Goal: Book appointment/travel/reservation

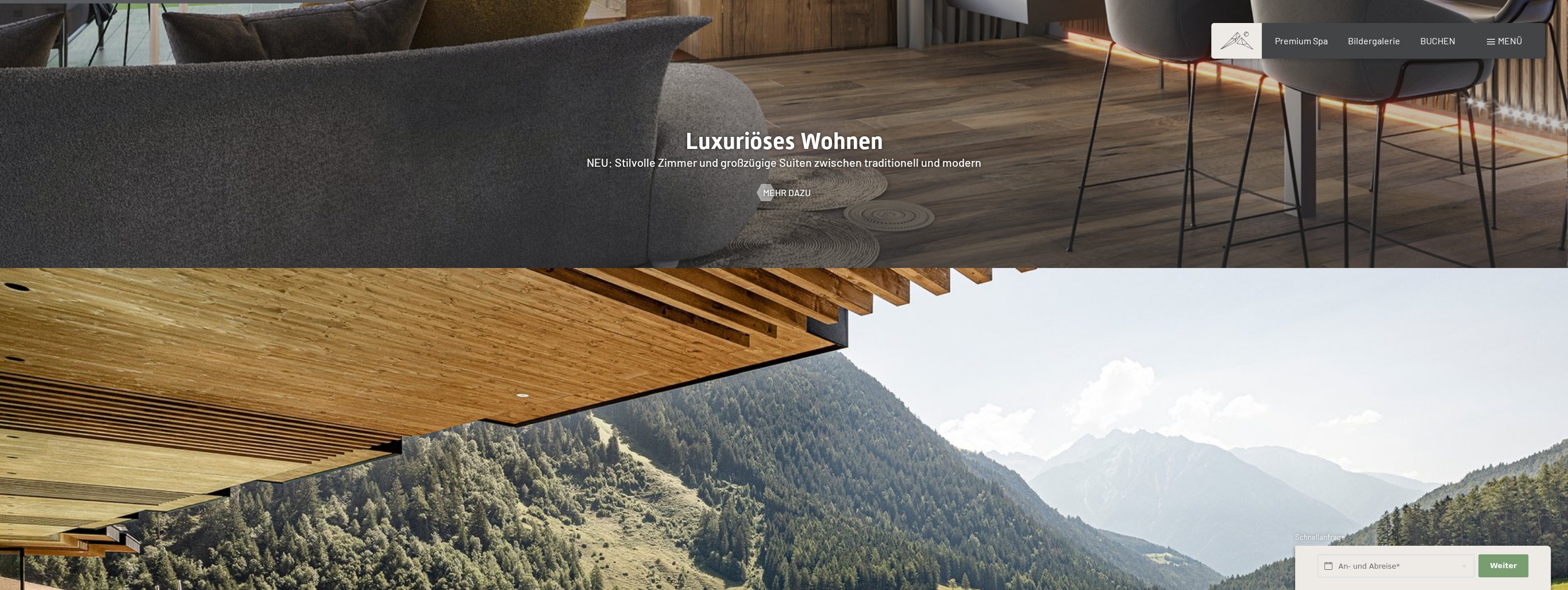
scroll to position [1839, 0]
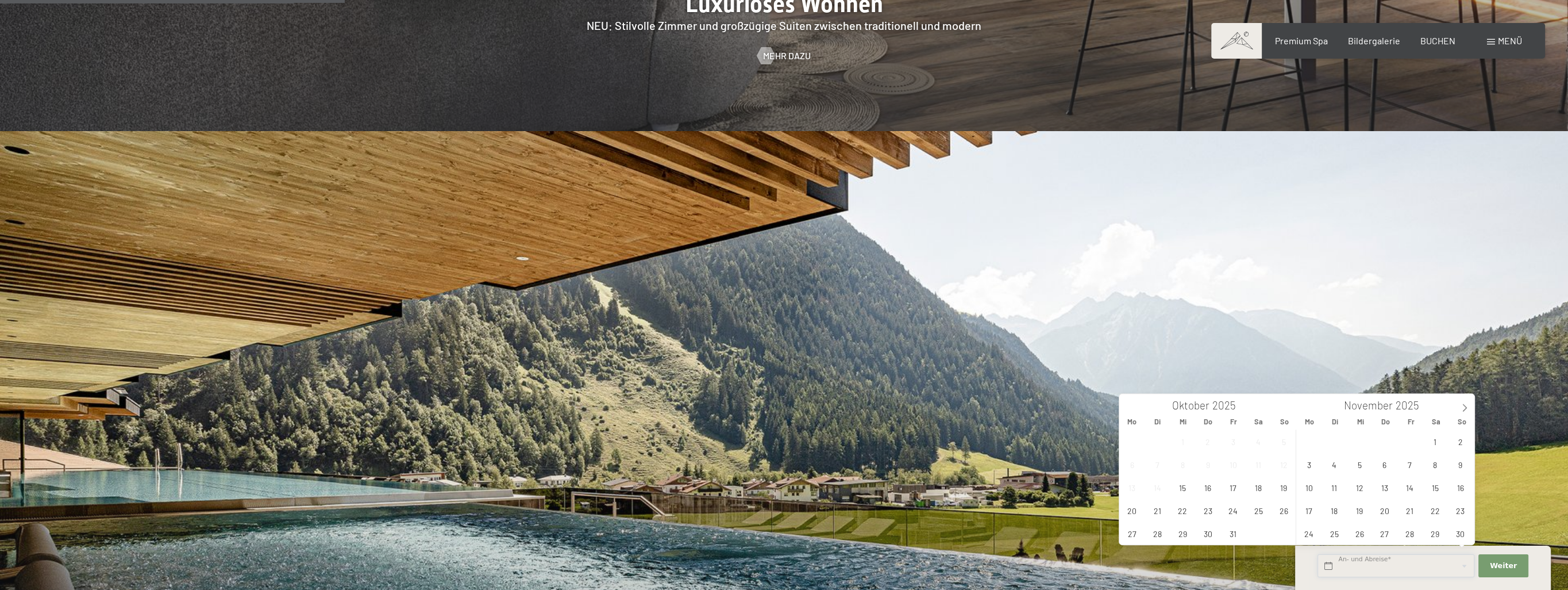
click at [1364, 566] on input "text" at bounding box center [1396, 566] width 157 height 24
click at [1415, 462] on span "7" at bounding box center [1409, 464] width 22 height 22
click at [1463, 462] on span "9" at bounding box center [1460, 464] width 22 height 22
type input "[DATE] - [DATE]"
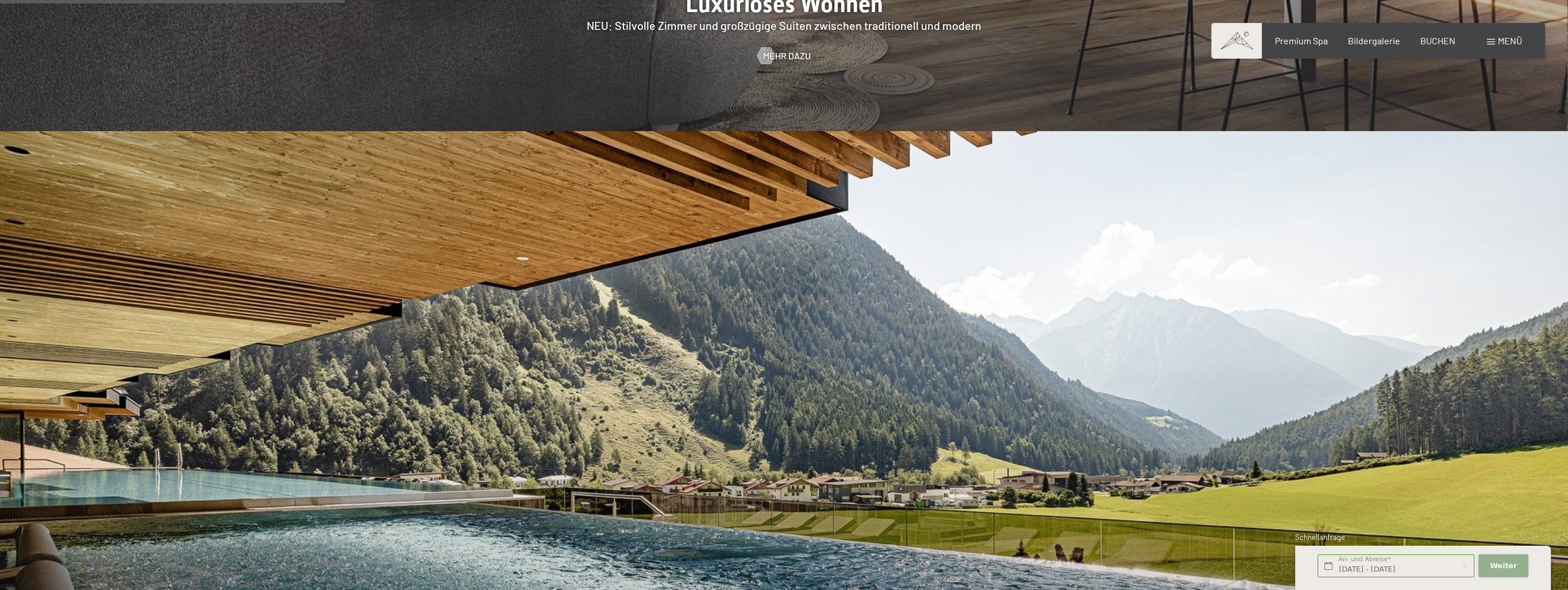
click at [1519, 558] on button "Weiter Adressfelder ausblenden" at bounding box center [1504, 566] width 50 height 24
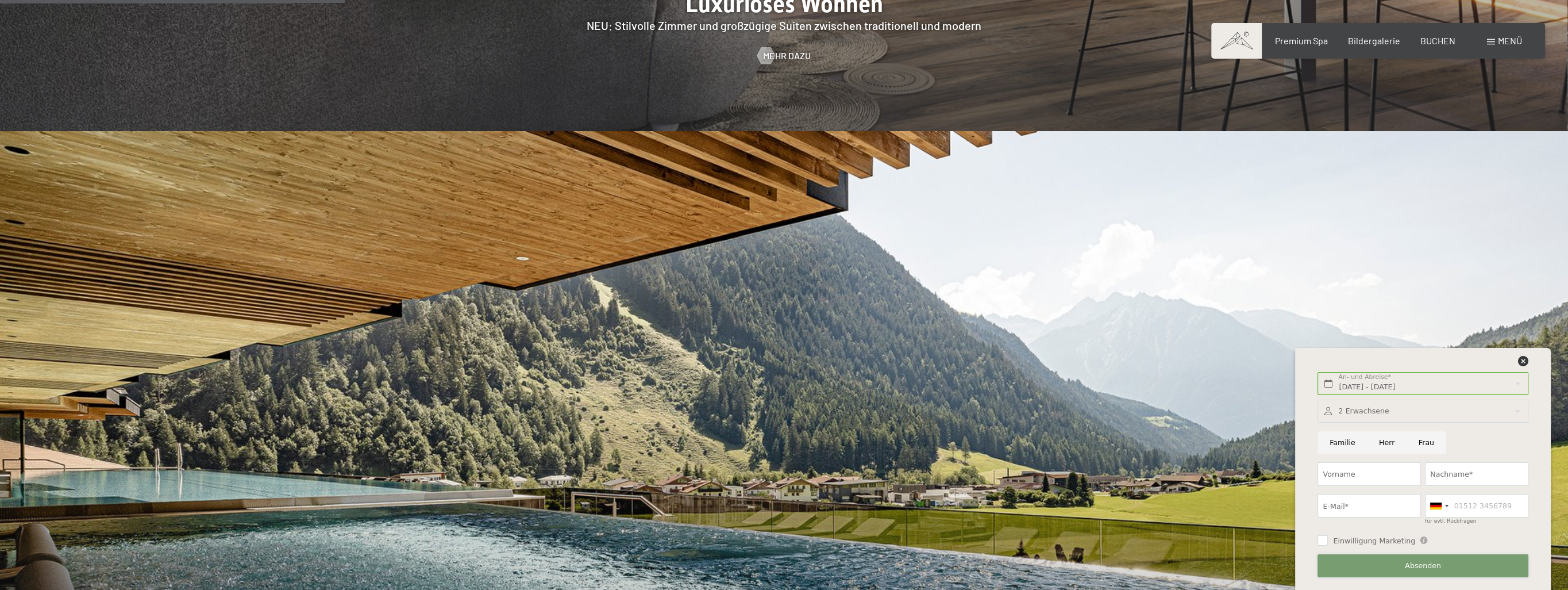
click at [1448, 568] on button "Absenden" at bounding box center [1422, 566] width 210 height 24
click at [1330, 467] on input "Vorname" at bounding box center [1369, 474] width 103 height 24
type input "[PERSON_NAME]"
type input "Sousa"
type input "[EMAIL_ADDRESS][DOMAIN_NAME]"
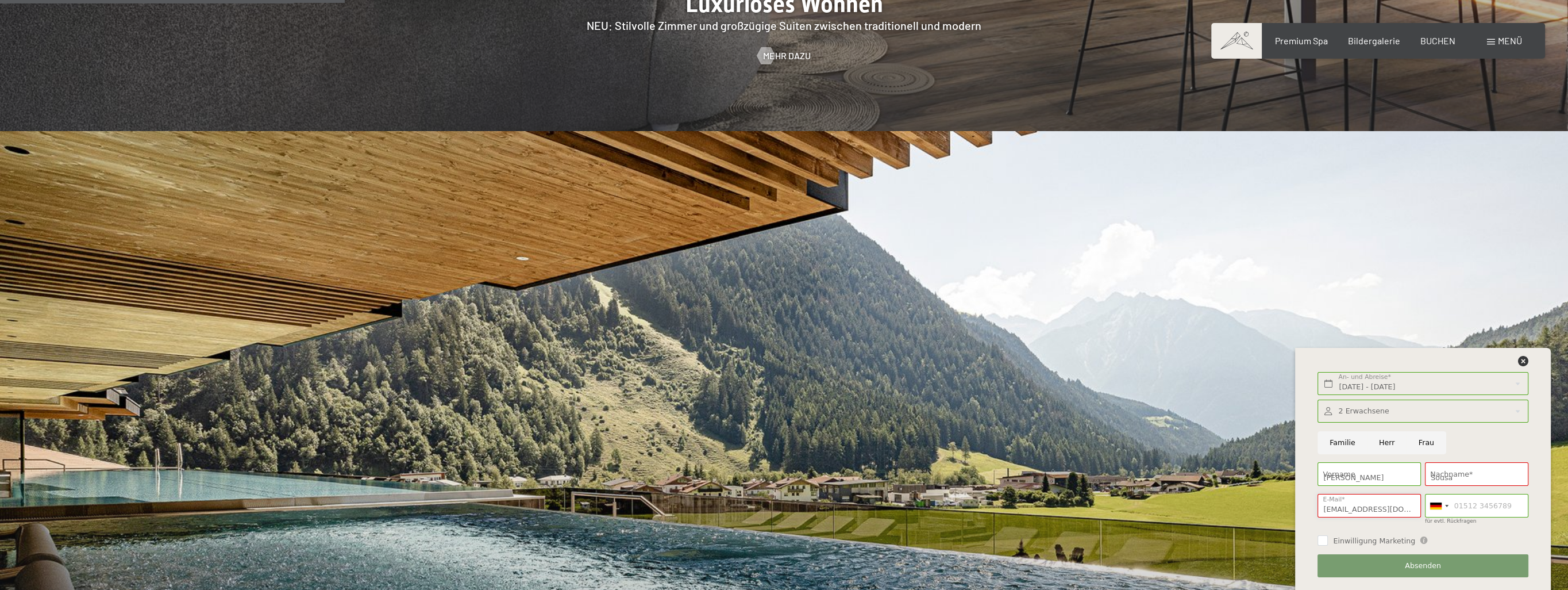
type input "0762414192"
click at [1457, 568] on button "Absenden" at bounding box center [1422, 566] width 210 height 24
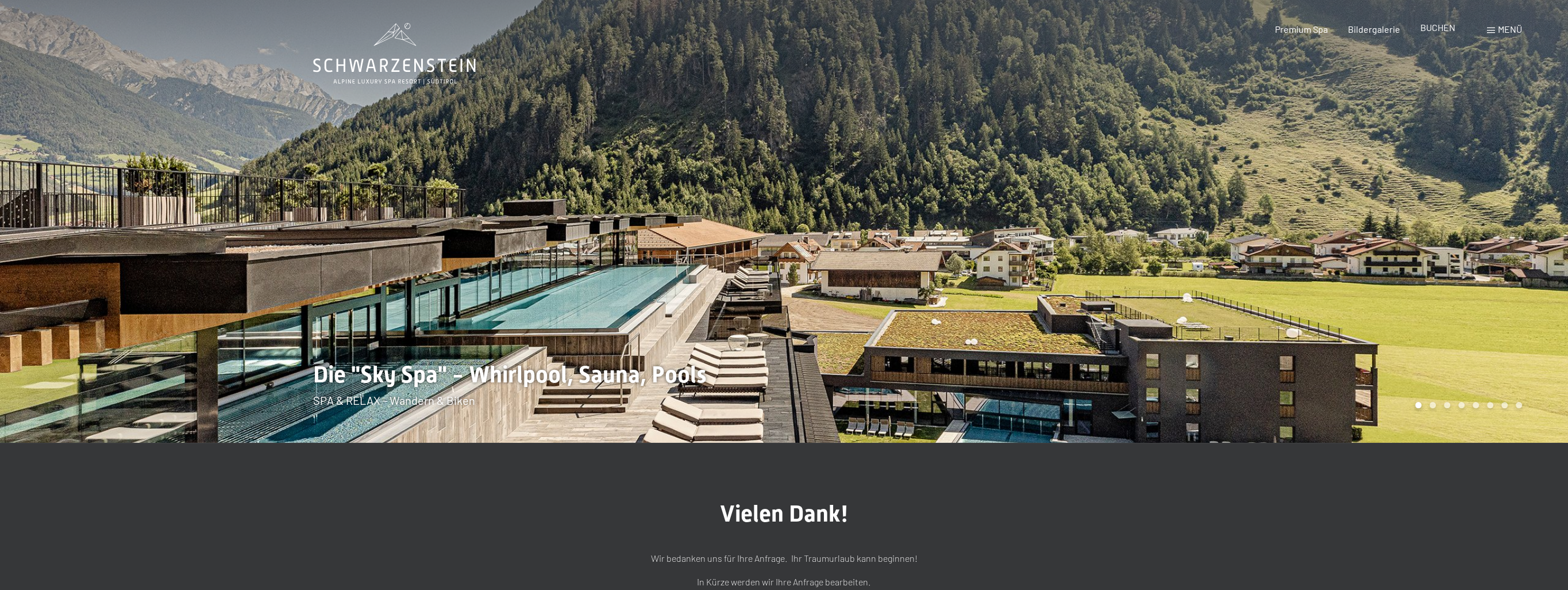
click at [1436, 30] on span "BUCHEN" at bounding box center [1438, 28] width 35 height 11
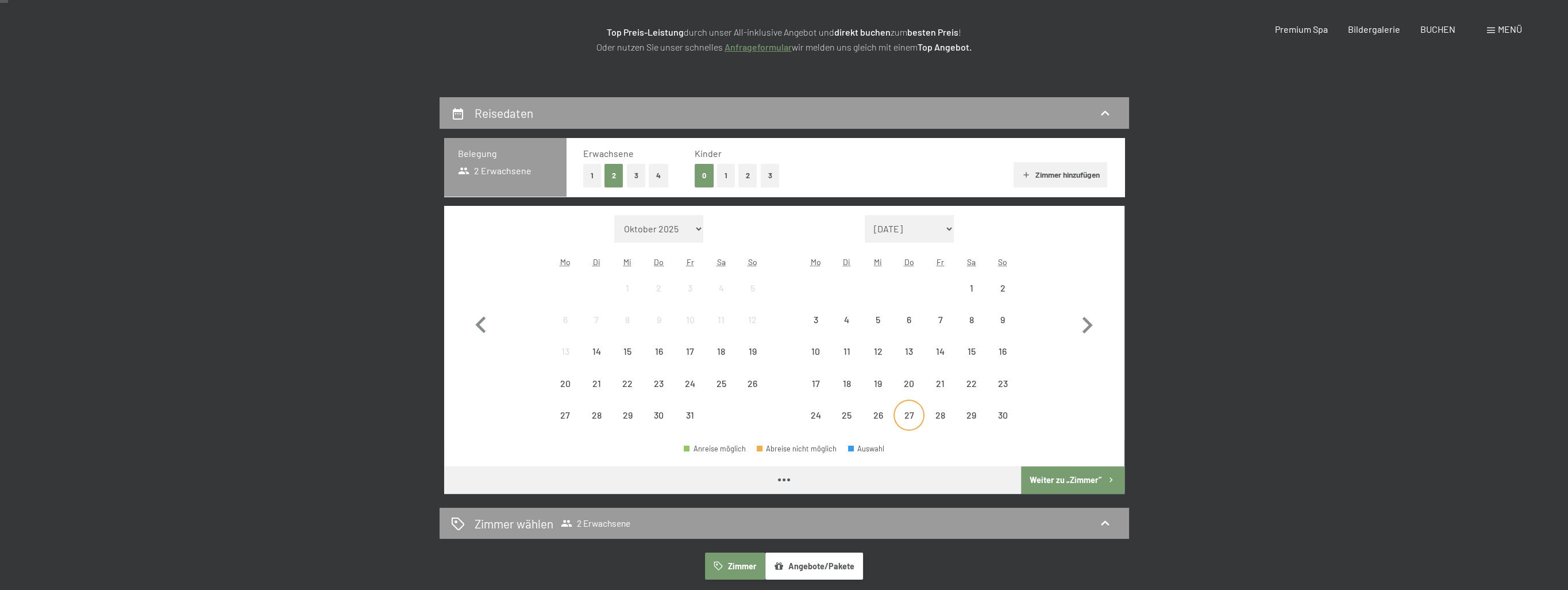
scroll to position [288, 0]
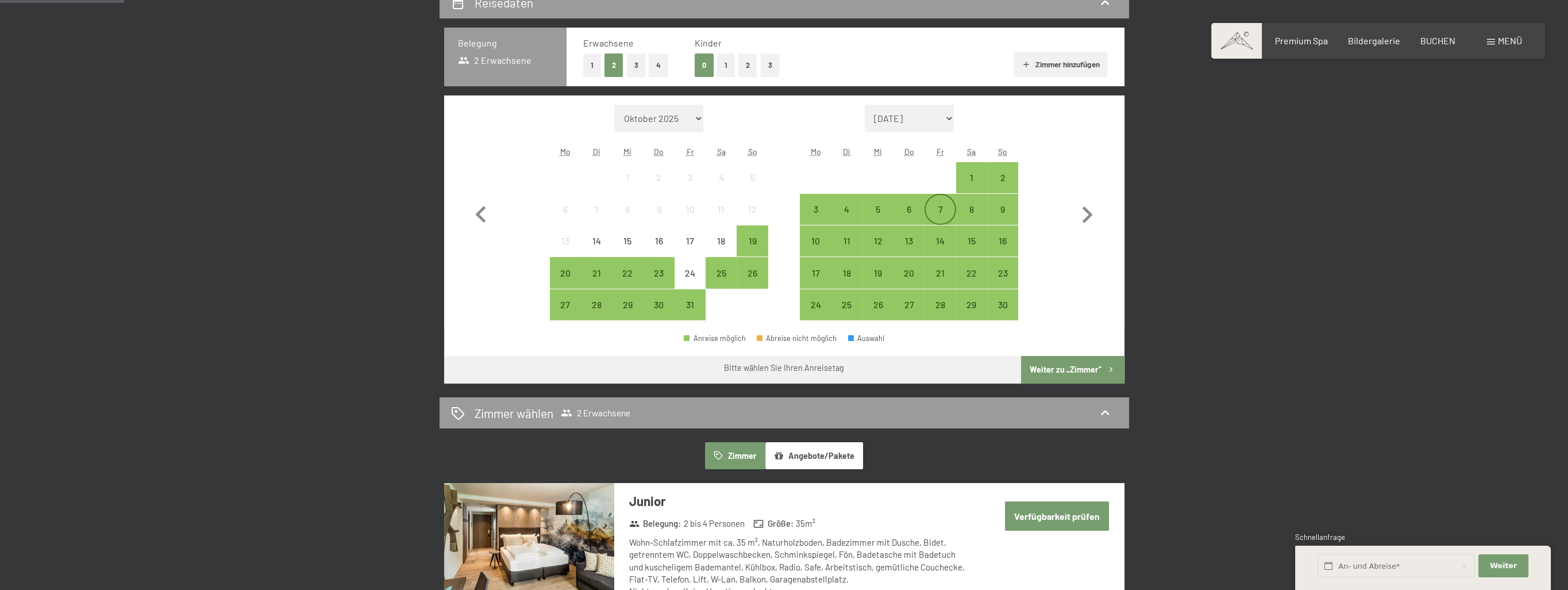
click at [941, 212] on div "7" at bounding box center [940, 218] width 29 height 29
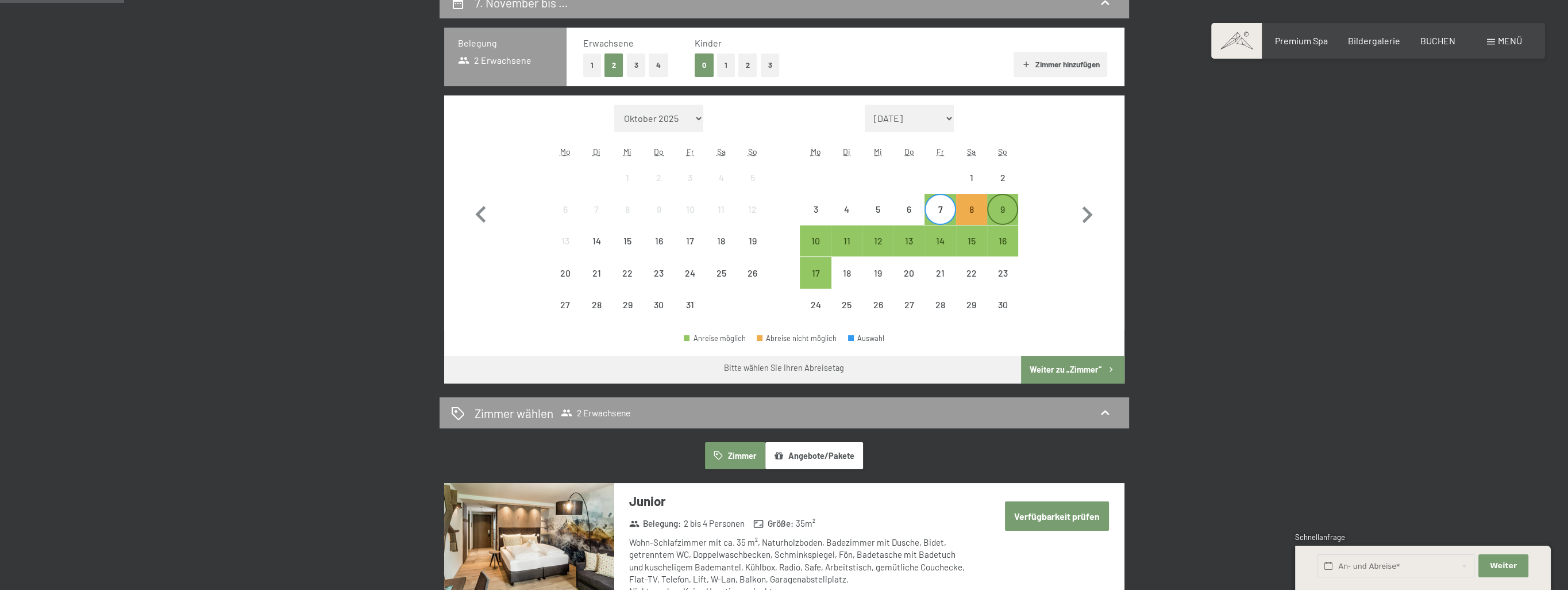
click at [1010, 208] on div "9" at bounding box center [1002, 218] width 29 height 29
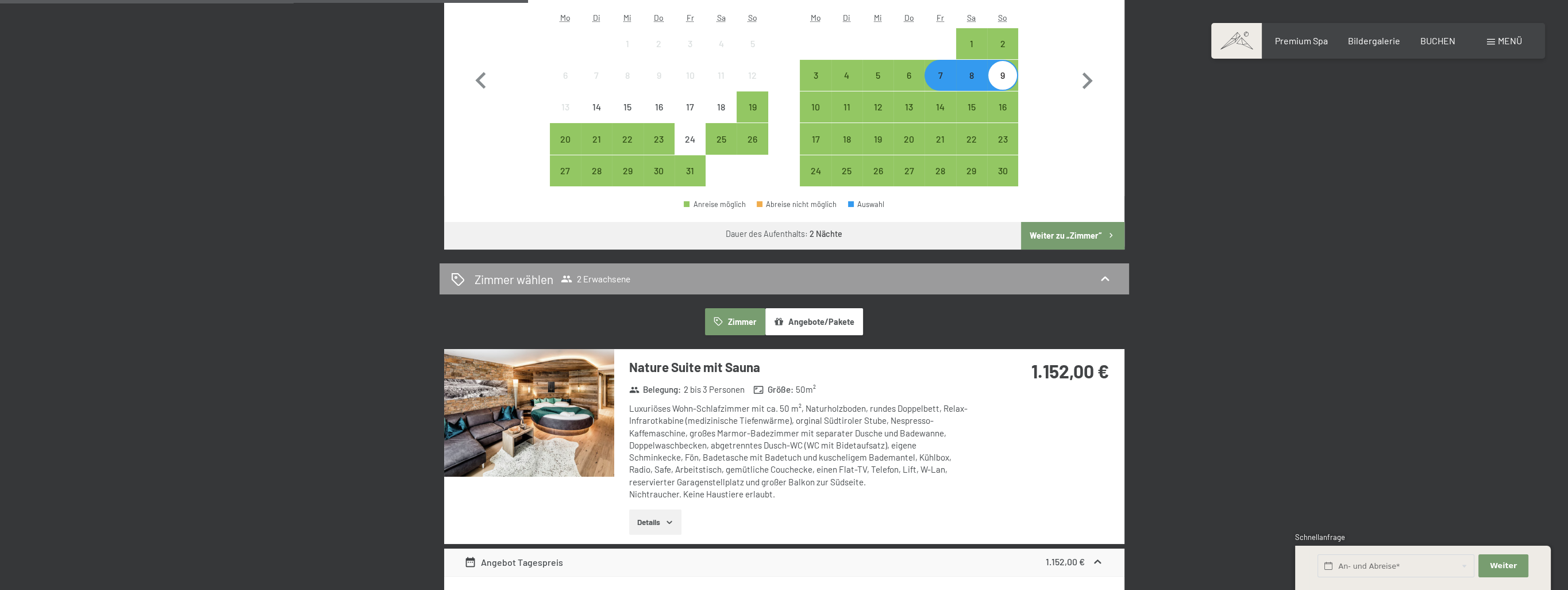
scroll to position [403, 0]
